Goal: Task Accomplishment & Management: Use online tool/utility

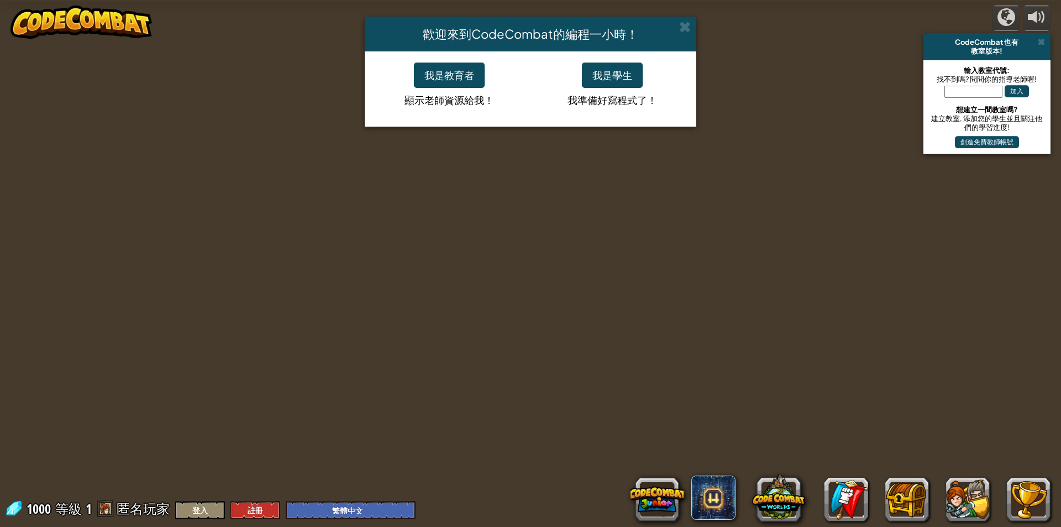
select select "zh-HANT"
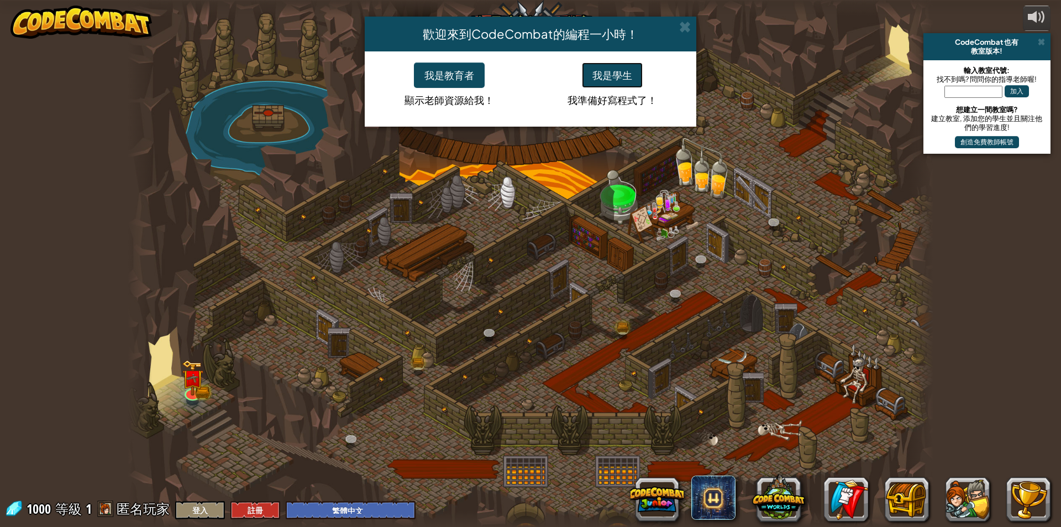
click at [596, 77] on button "我是學生" at bounding box center [612, 74] width 61 height 25
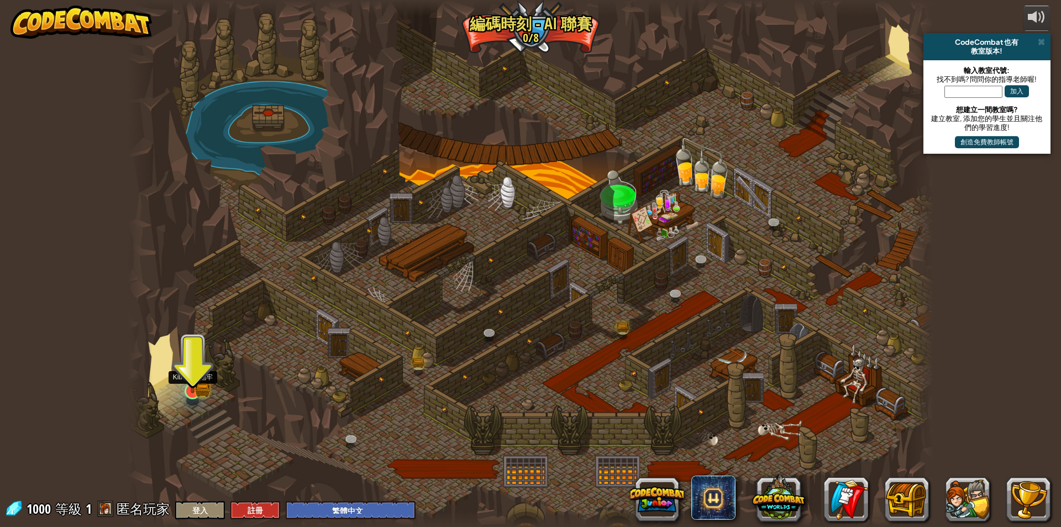
click at [201, 381] on img at bounding box center [193, 369] width 22 height 48
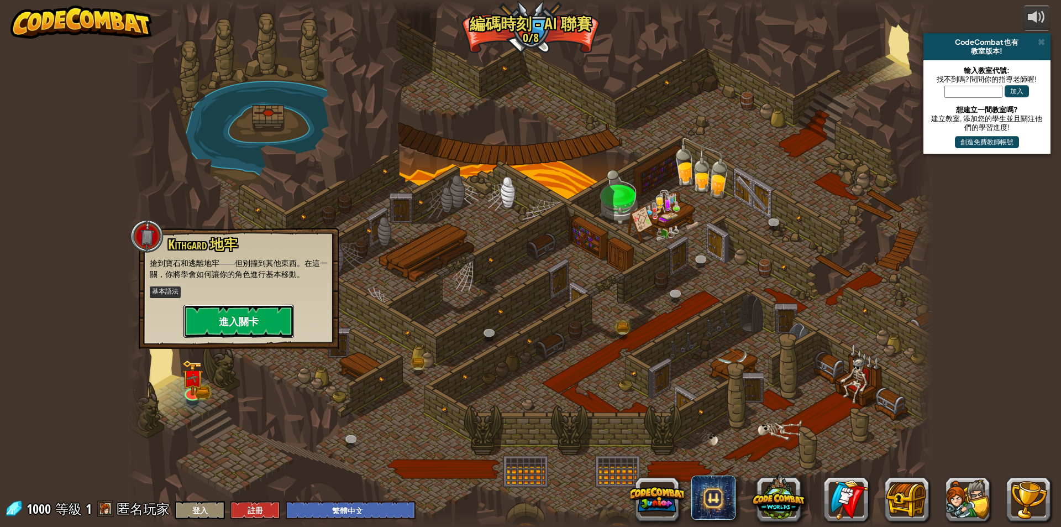
click at [228, 325] on button "進入關卡" at bounding box center [238, 320] width 111 height 33
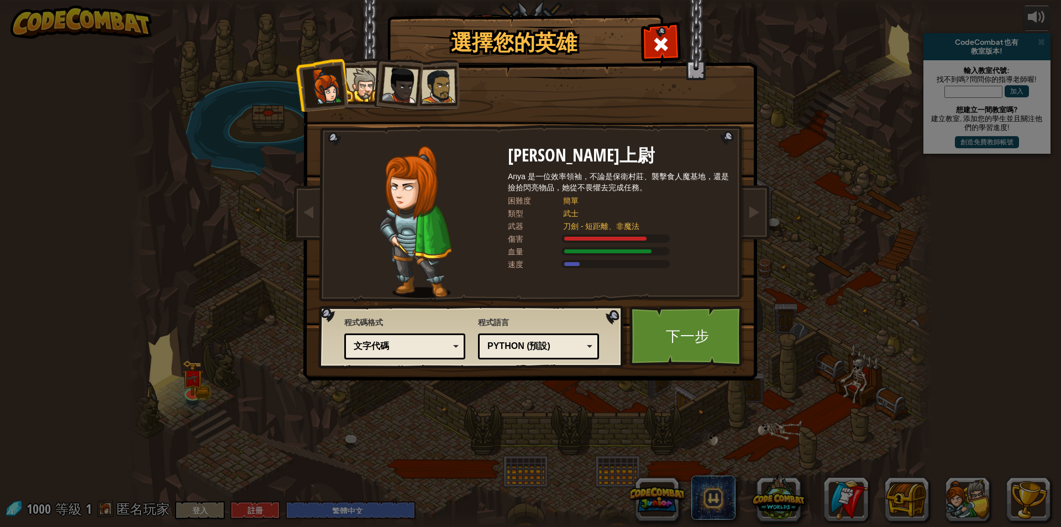
click at [388, 350] on div "文字代碼" at bounding box center [402, 346] width 96 height 13
click at [284, 379] on div "選擇您的英雄 1000 [PERSON_NAME]上尉 [PERSON_NAME] 是一位效率領袖，不論是保衛村莊、襲擊食人魔基地，還是撿拾閃亮物品，她從不畏…" at bounding box center [530, 263] width 1061 height 527
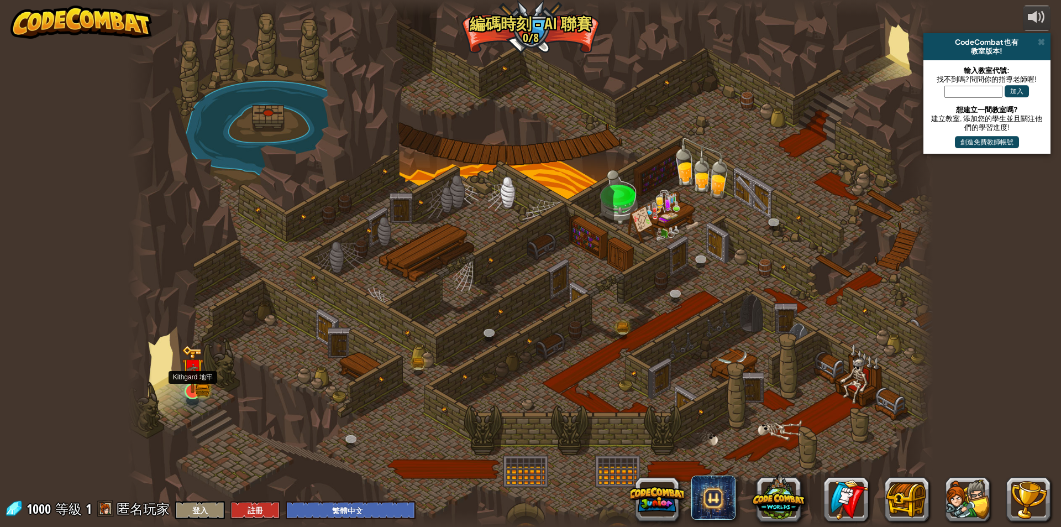
click at [193, 374] on img at bounding box center [192, 369] width 13 height 13
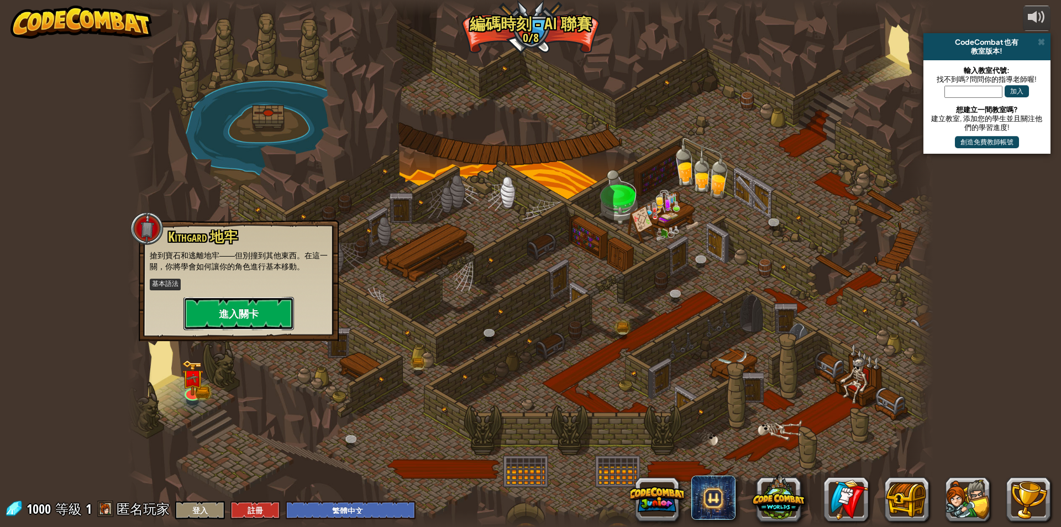
click at [252, 318] on button "進入關卡" at bounding box center [238, 313] width 111 height 33
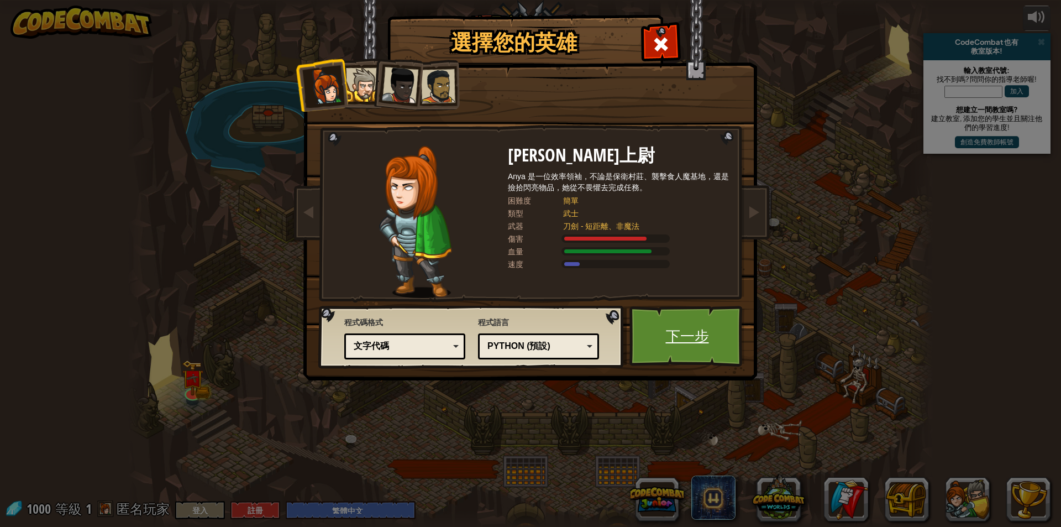
click at [670, 351] on link "下一步" at bounding box center [686, 336] width 115 height 61
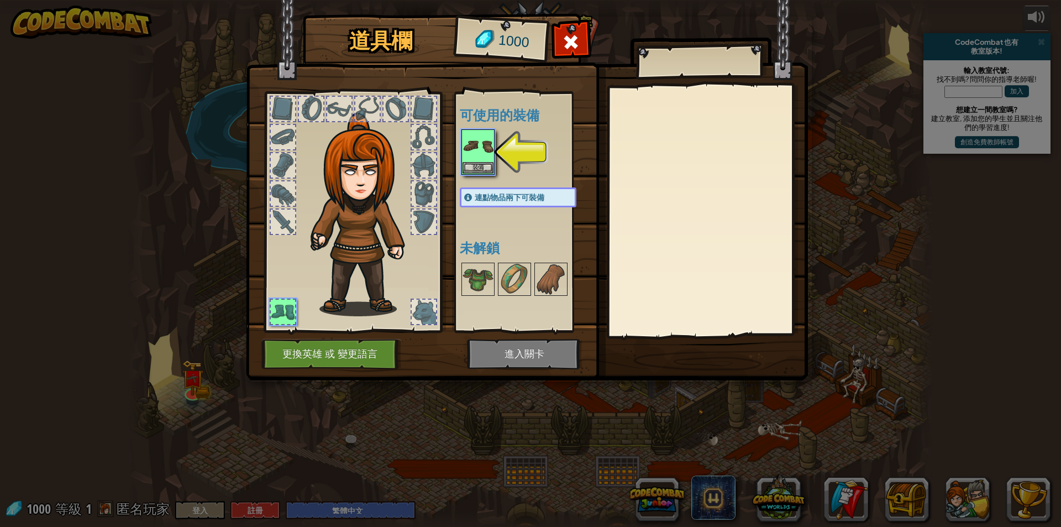
click at [364, 248] on img at bounding box center [365, 214] width 119 height 203
click at [365, 366] on button "更換英雄 或 變更語言" at bounding box center [331, 354] width 140 height 30
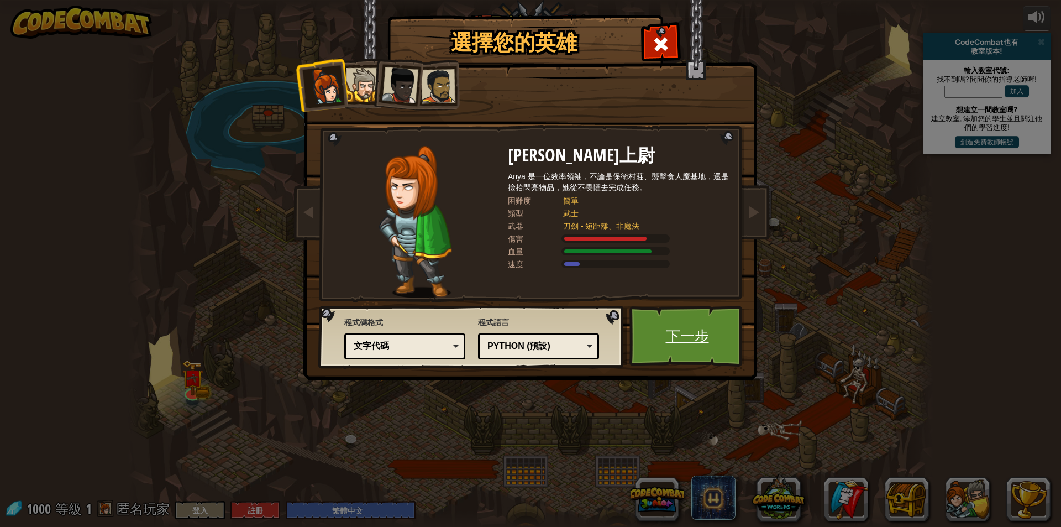
click at [693, 344] on link "下一步" at bounding box center [686, 336] width 115 height 61
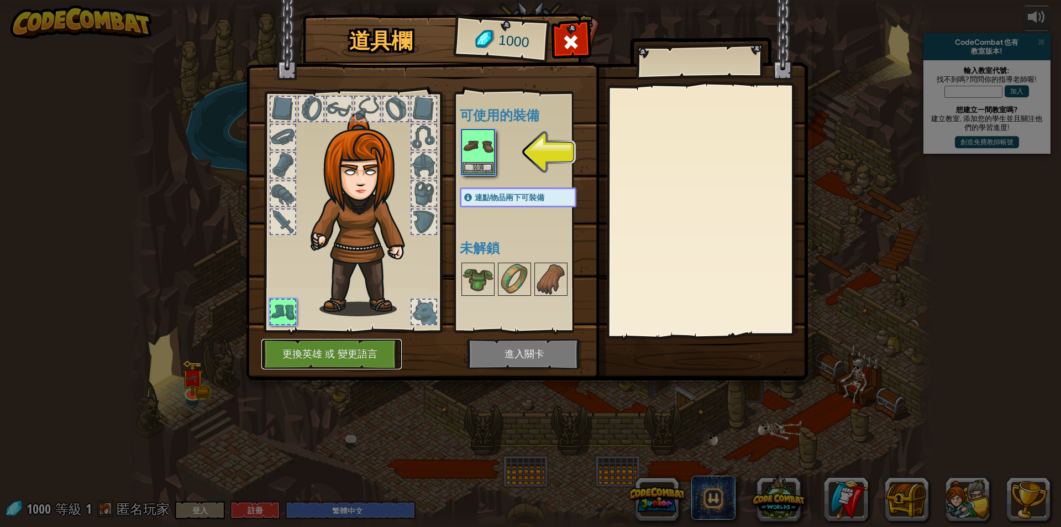
click at [314, 354] on button "更換英雄 或 變更語言" at bounding box center [331, 354] width 140 height 30
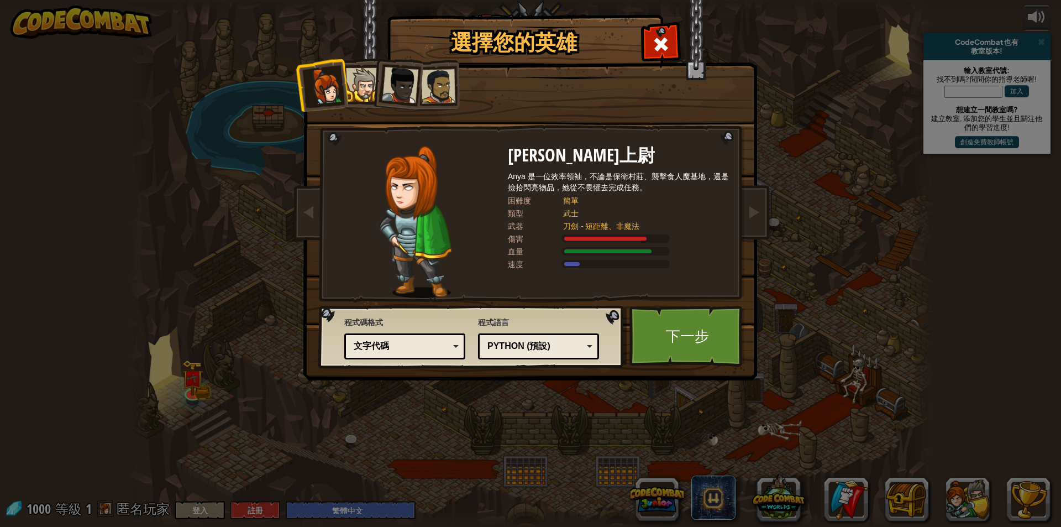
click at [409, 249] on img at bounding box center [415, 222] width 72 height 152
click at [411, 249] on img at bounding box center [415, 222] width 72 height 152
click at [412, 250] on img at bounding box center [415, 222] width 72 height 152
click at [359, 83] on div at bounding box center [363, 85] width 34 height 34
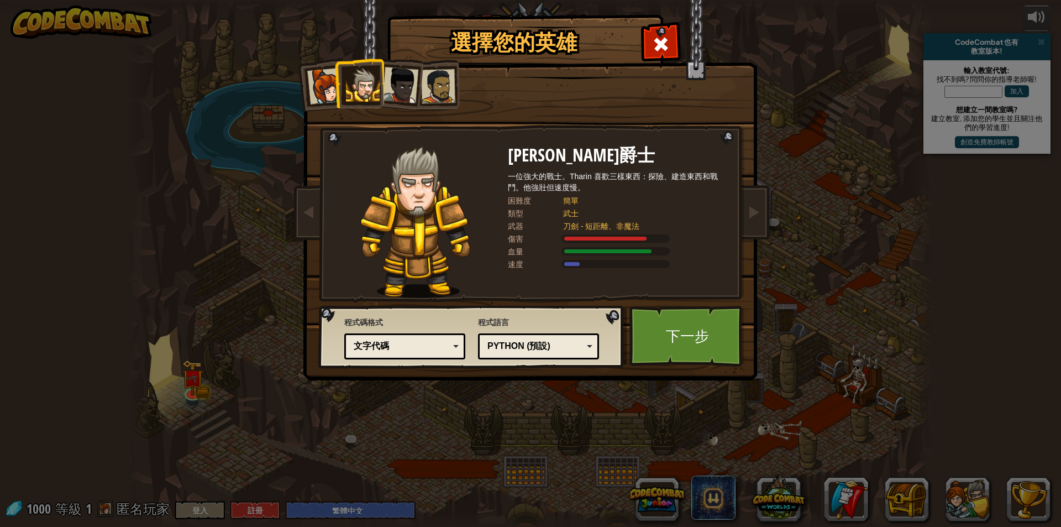
click at [314, 87] on div at bounding box center [325, 86] width 36 height 36
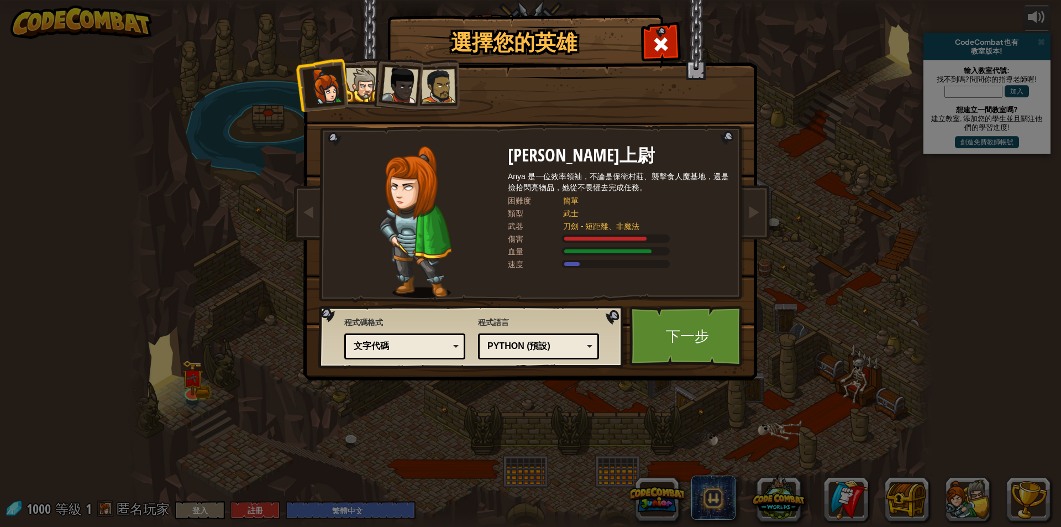
click at [400, 74] on div at bounding box center [400, 85] width 36 height 36
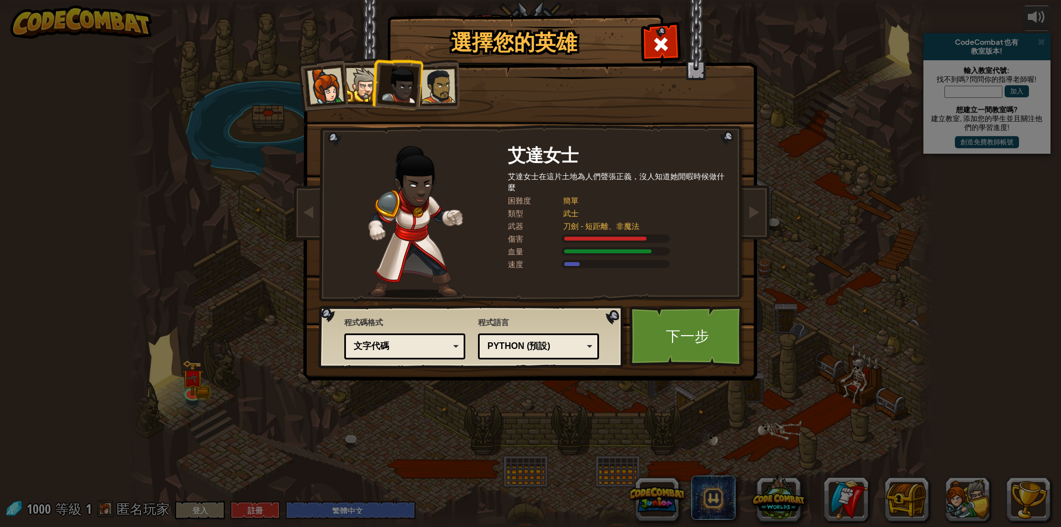
click at [447, 93] on div at bounding box center [438, 86] width 34 height 34
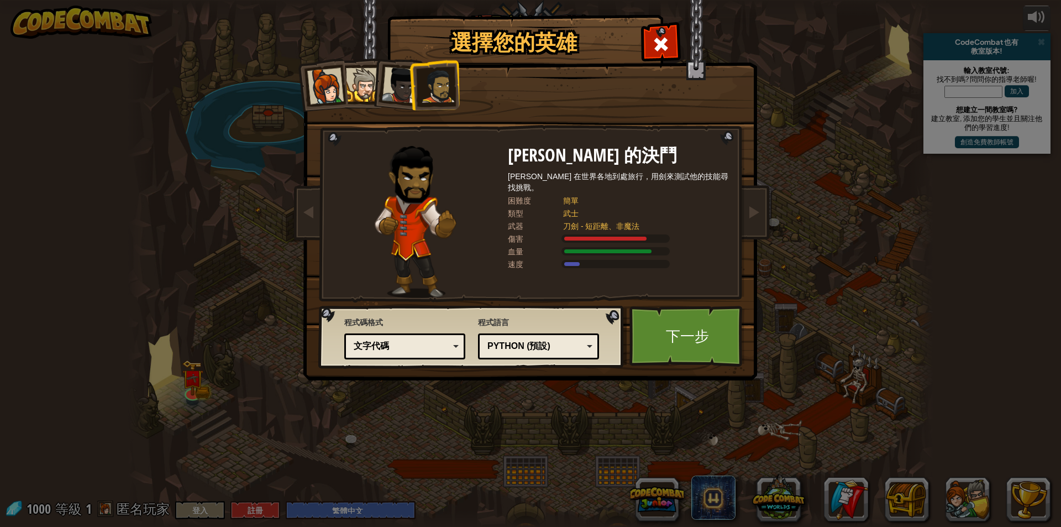
click at [361, 93] on div at bounding box center [363, 85] width 34 height 34
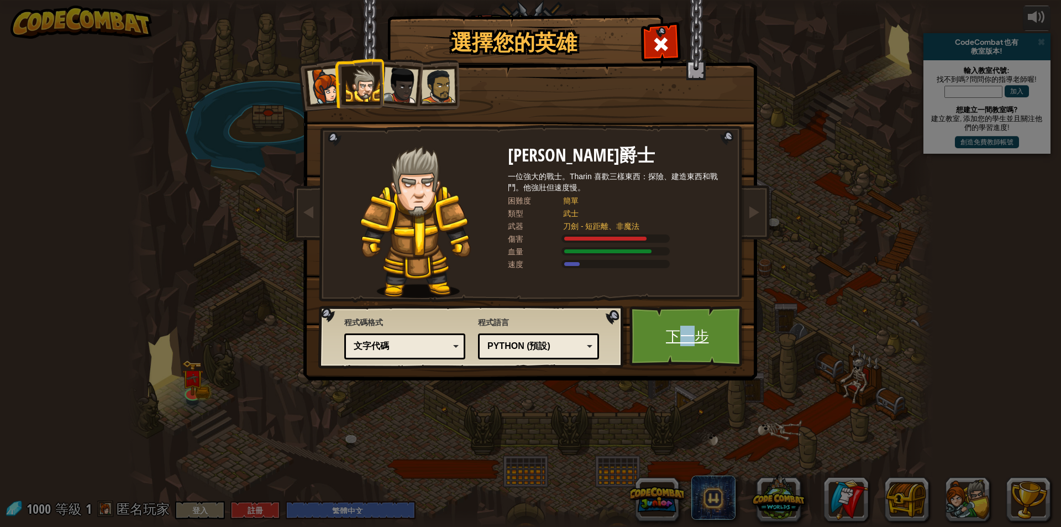
drag, startPoint x: 686, startPoint y: 344, endPoint x: 692, endPoint y: 349, distance: 8.2
click at [692, 349] on link "下一步" at bounding box center [686, 336] width 115 height 61
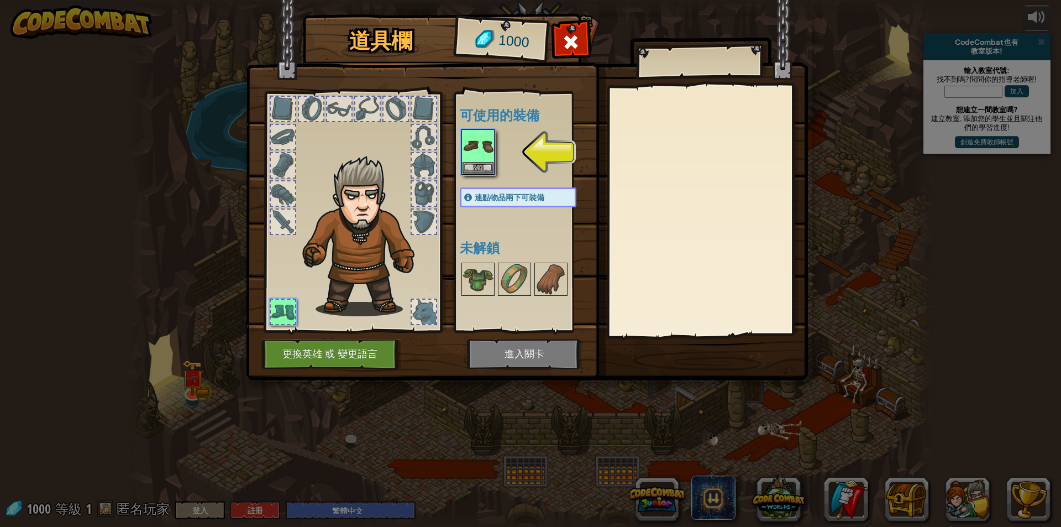
drag, startPoint x: 549, startPoint y: 353, endPoint x: 562, endPoint y: 352, distance: 13.3
click at [549, 353] on img at bounding box center [527, 179] width 562 height 401
drag, startPoint x: 478, startPoint y: 151, endPoint x: 487, endPoint y: 151, distance: 8.8
click at [479, 151] on img at bounding box center [477, 145] width 31 height 31
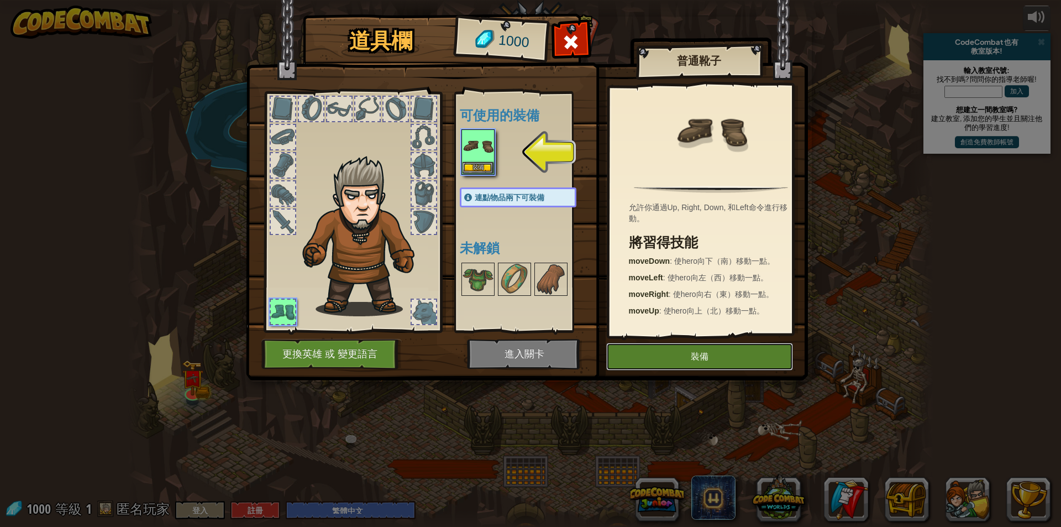
click at [653, 352] on button "裝備" at bounding box center [699, 357] width 187 height 28
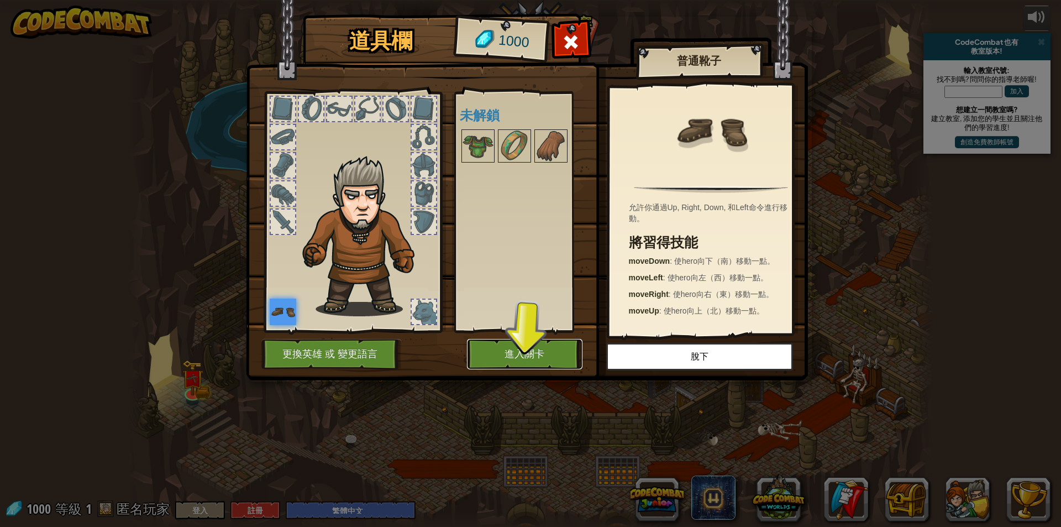
click at [511, 349] on button "進入關卡" at bounding box center [524, 354] width 115 height 30
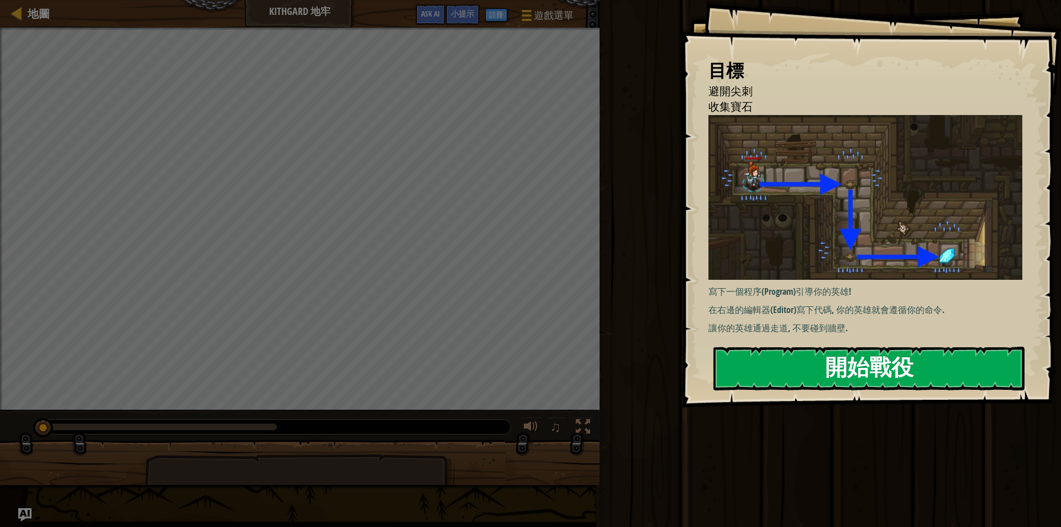
click at [829, 233] on img at bounding box center [869, 197] width 322 height 165
click at [818, 379] on button "開始戰役" at bounding box center [868, 368] width 311 height 44
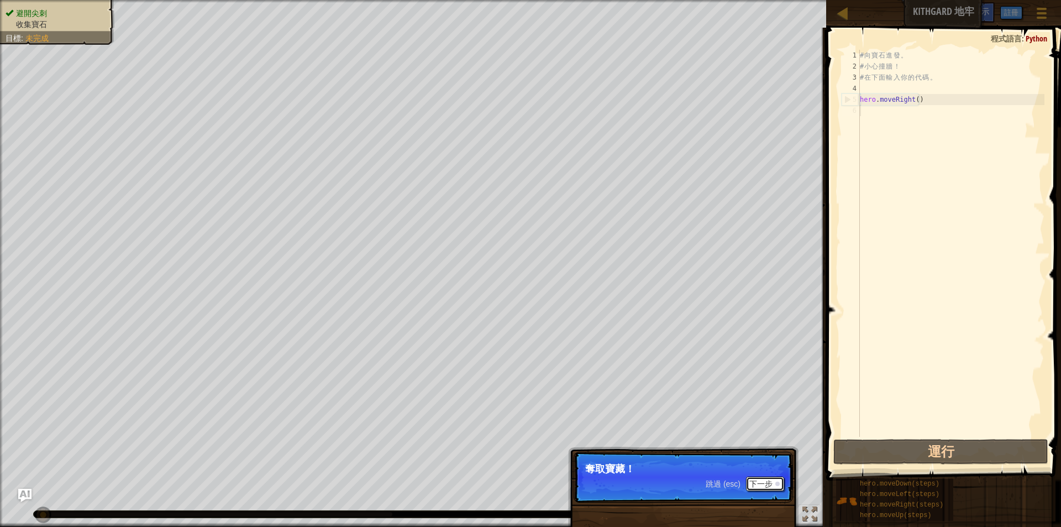
click at [754, 487] on button "下一步" at bounding box center [765, 483] width 38 height 14
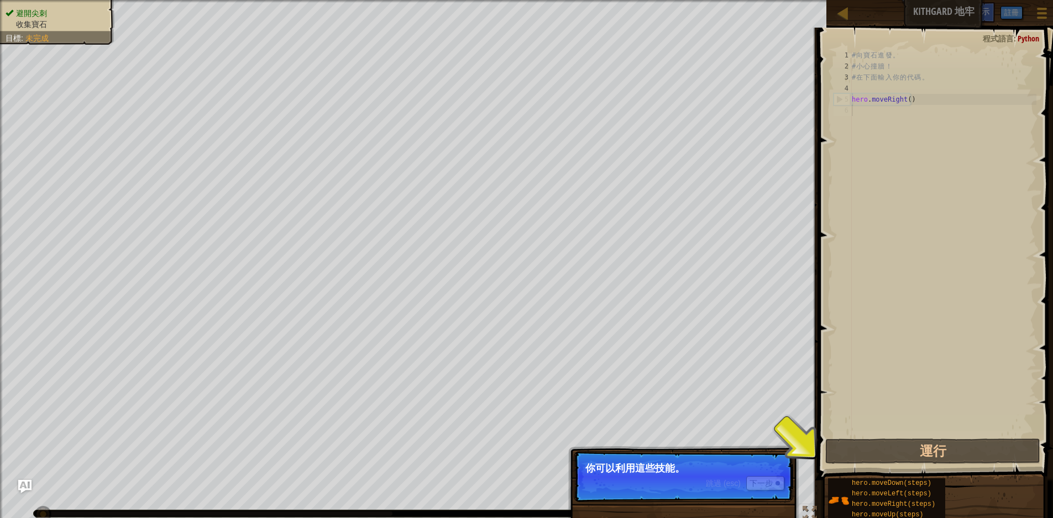
click at [744, 486] on div "跳過 (esc) 下一步" at bounding box center [745, 483] width 78 height 14
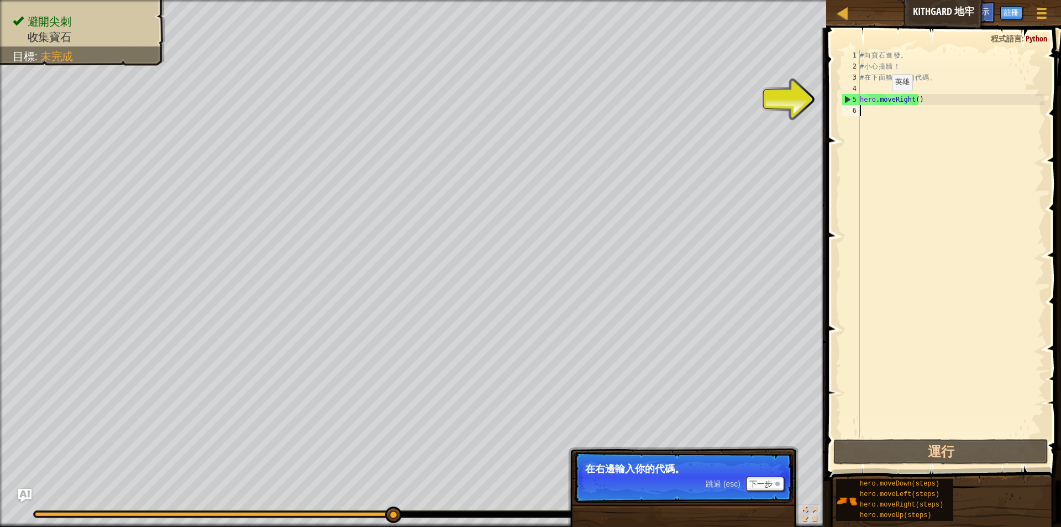
click at [882, 102] on div "# 向 寶 石 進 發 。 # 小 心 撞 牆 ！ # 在 下 面 輸 入 你 的 代 碼 。 hero . moveRight ( )" at bounding box center [951, 254] width 187 height 409
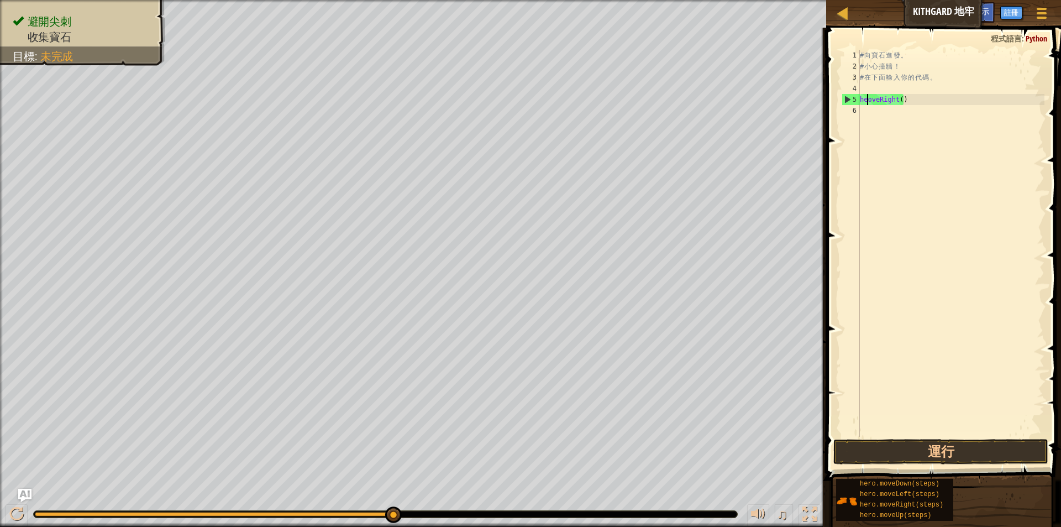
type textarea "hoveRight()"
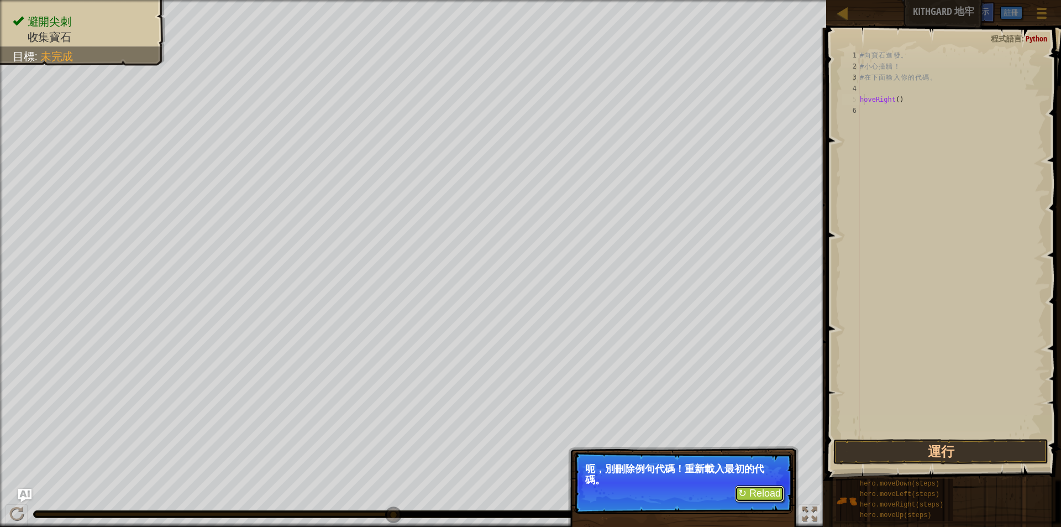
click at [761, 493] on button "↻ Reload" at bounding box center [759, 493] width 49 height 17
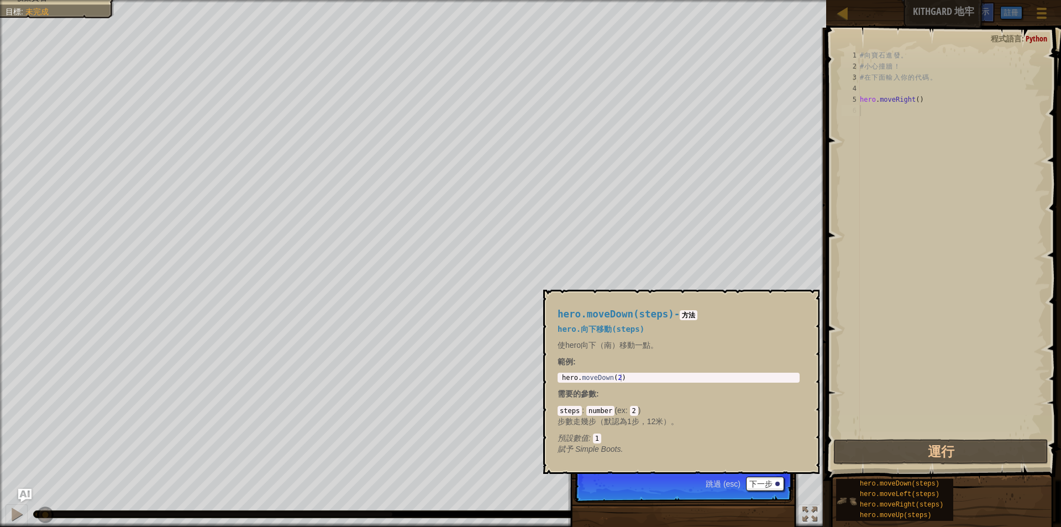
click at [846, 496] on img at bounding box center [846, 500] width 21 height 21
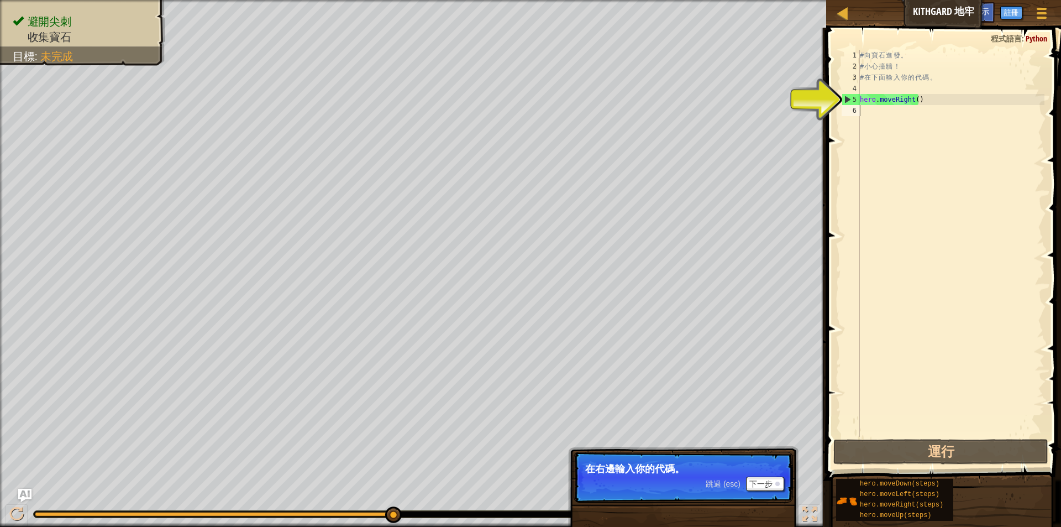
click at [1032, 37] on span "Python" at bounding box center [1036, 38] width 22 height 10
click at [1007, 36] on span "程式語言" at bounding box center [1006, 38] width 31 height 10
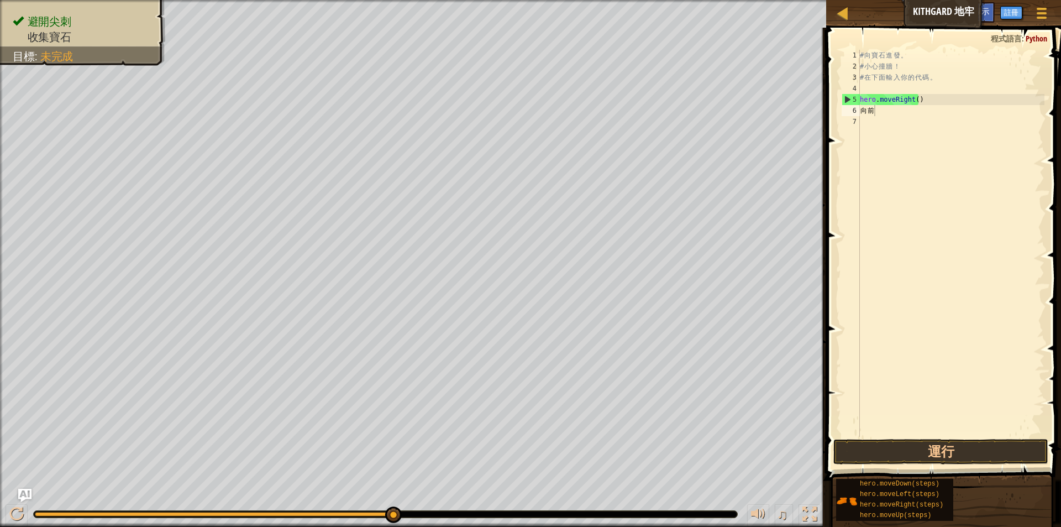
type textarea "向前"
